Goal: Answer question/provide support: Share knowledge or assist other users

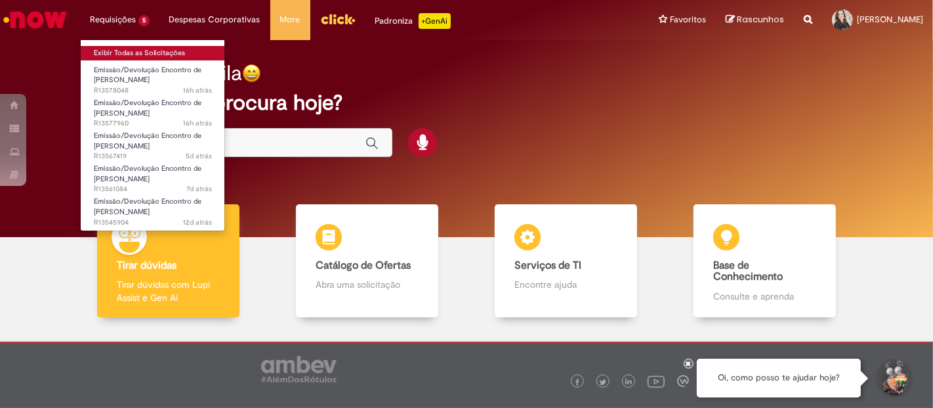
click at [133, 50] on link "Exibir Todas as Solicitações" at bounding box center [153, 53] width 144 height 14
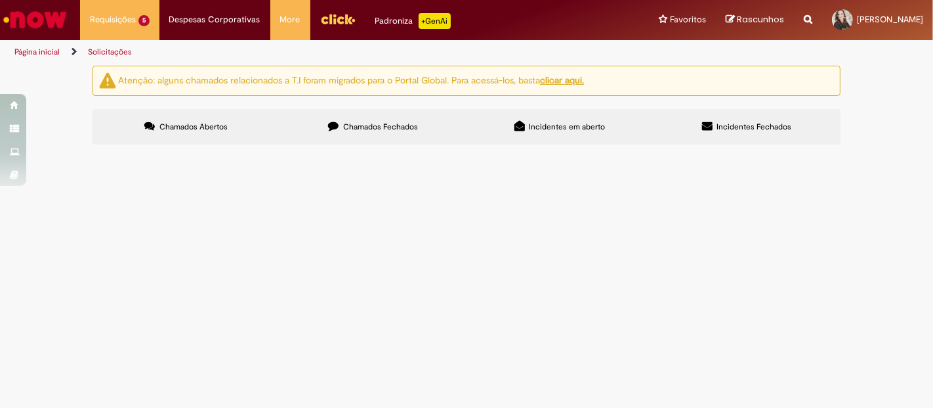
scroll to position [46, 0]
click at [0, 0] on span "Bom dia! Gentileza seguir com o Encontro de Contas com o operador Logístico. TO…" at bounding box center [0, 0] width 0 height 0
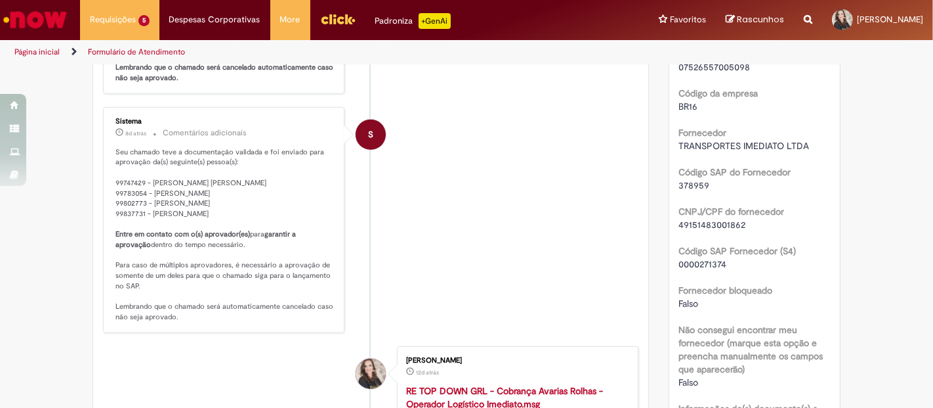
scroll to position [364, 0]
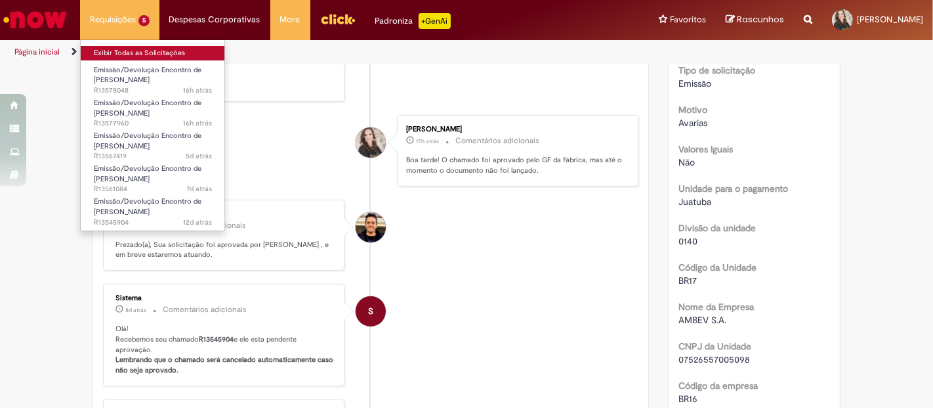
click at [114, 47] on link "Exibir Todas as Solicitações" at bounding box center [153, 53] width 144 height 14
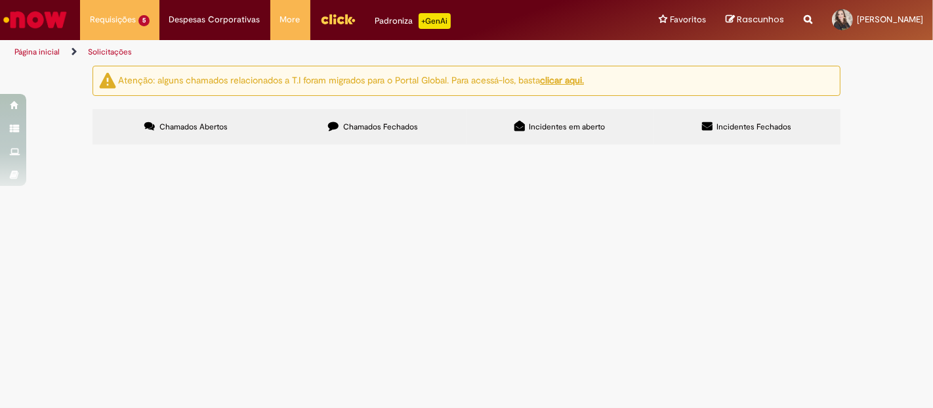
scroll to position [46, 0]
click at [0, 0] on span "Boa tarde! Gentileza seguir com o encontro de [PERSON_NAME] com o fornecedor. D…" at bounding box center [0, 0] width 0 height 0
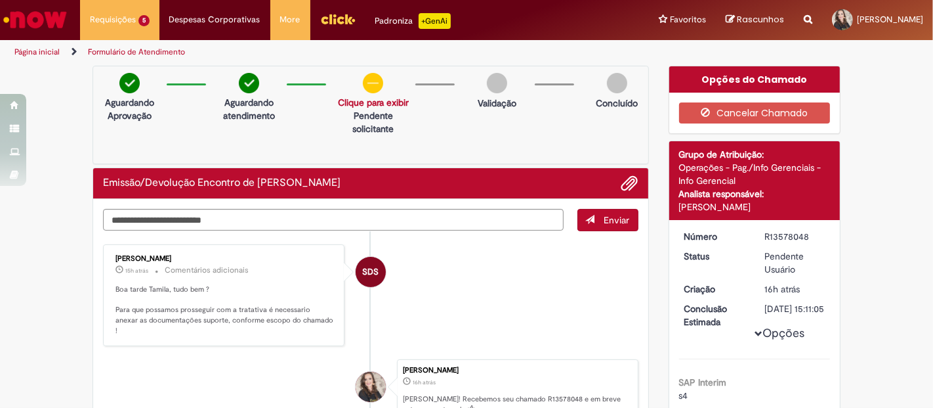
click at [612, 177] on li at bounding box center [625, 183] width 27 height 17
click at [622, 181] on span "Adicionar anexos" at bounding box center [630, 184] width 16 height 16
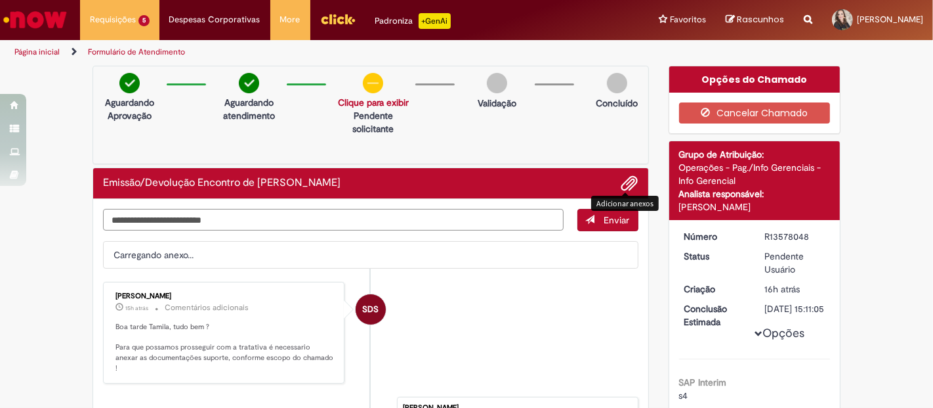
click at [305, 220] on textarea "Digite sua mensagem aqui..." at bounding box center [333, 220] width 461 height 22
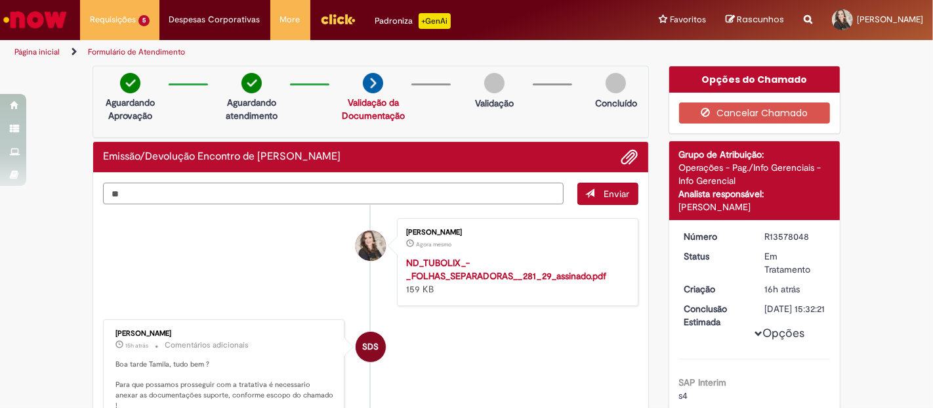
type textarea "*"
click at [625, 154] on span "Adicionar anexos" at bounding box center [630, 158] width 16 height 16
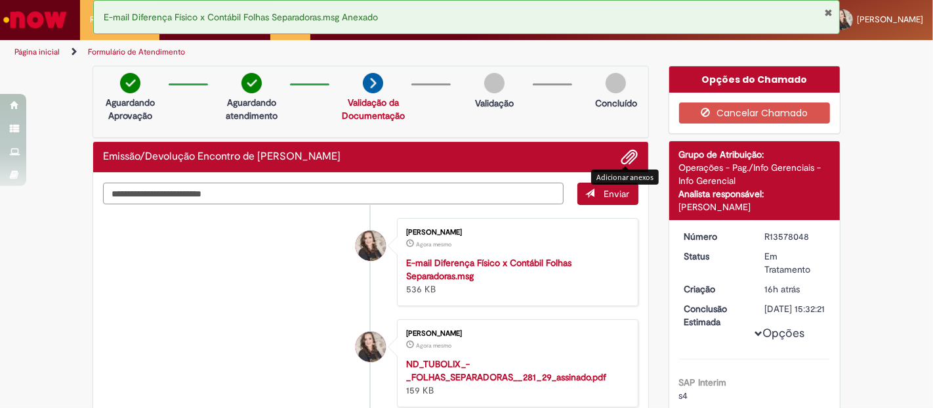
click at [184, 190] on textarea "Digite sua mensagem aqui..." at bounding box center [333, 193] width 461 height 22
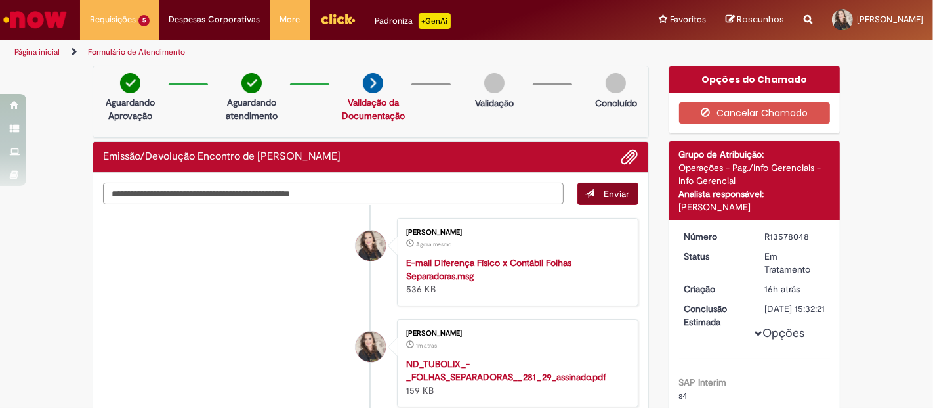
type textarea "**********"
click at [612, 190] on span "Enviar" at bounding box center [617, 194] width 26 height 12
